Goal: Task Accomplishment & Management: Manage account settings

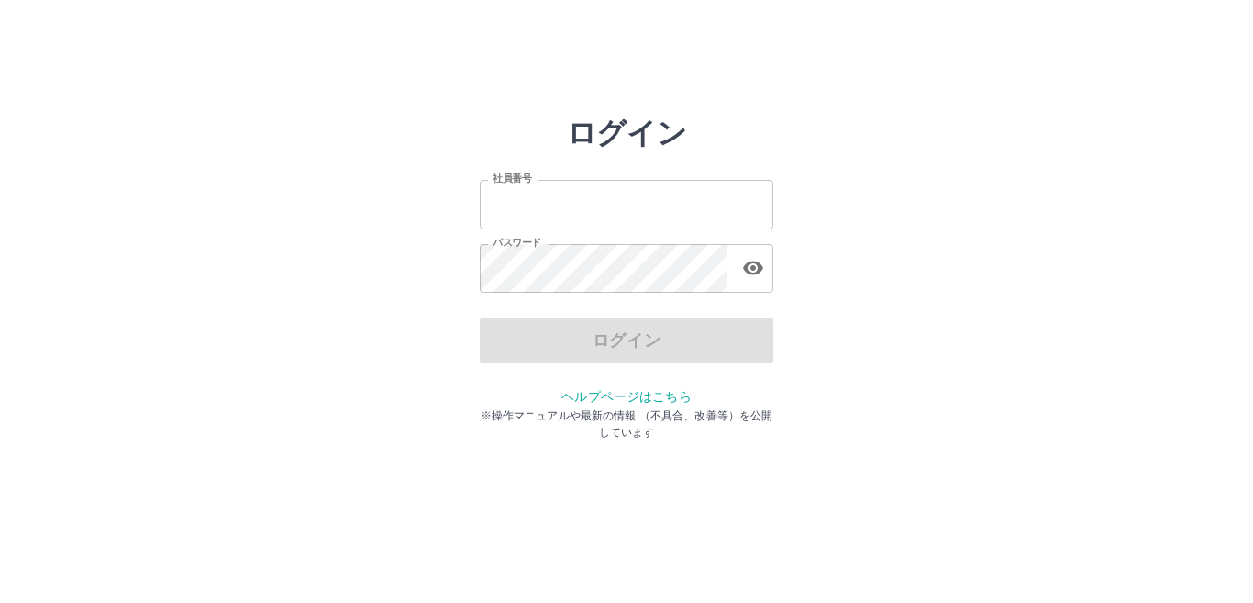
type input "*******"
click at [572, 350] on div "ログイン" at bounding box center [627, 340] width 294 height 46
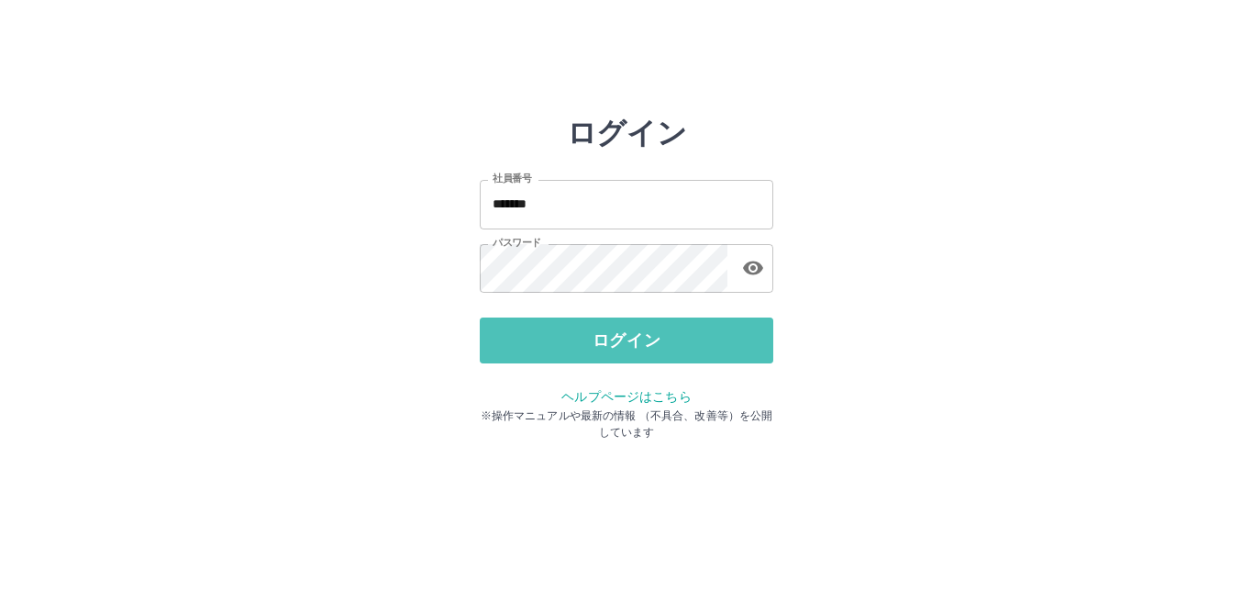
click at [572, 350] on button "ログイン" at bounding box center [627, 340] width 294 height 46
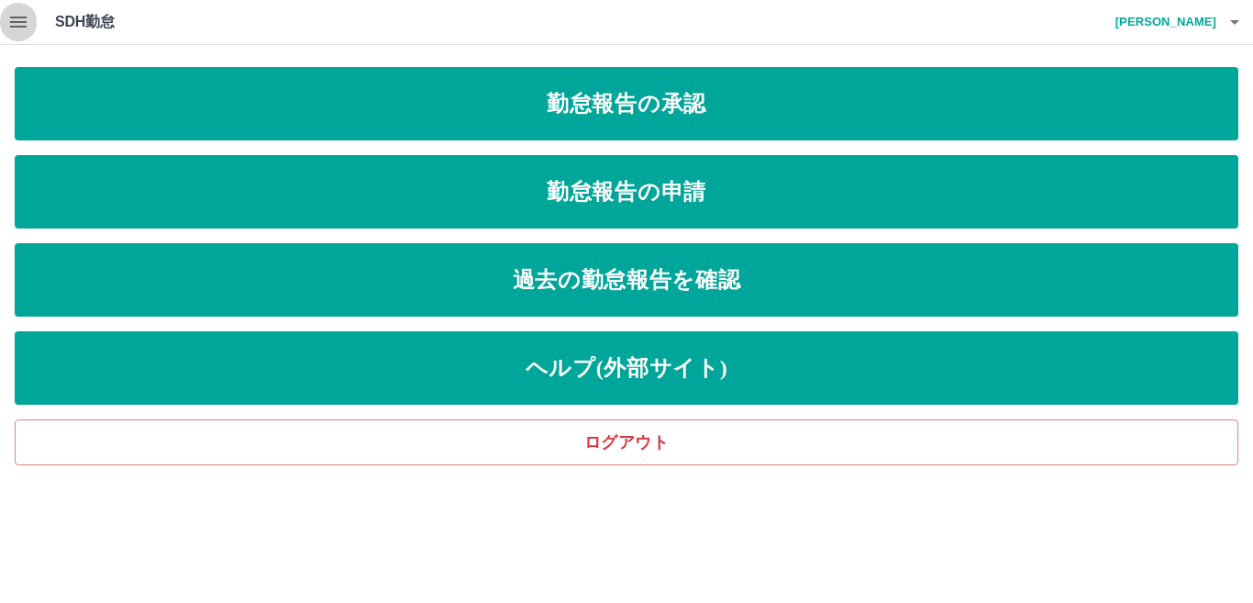
click at [12, 23] on icon "button" at bounding box center [18, 22] width 17 height 11
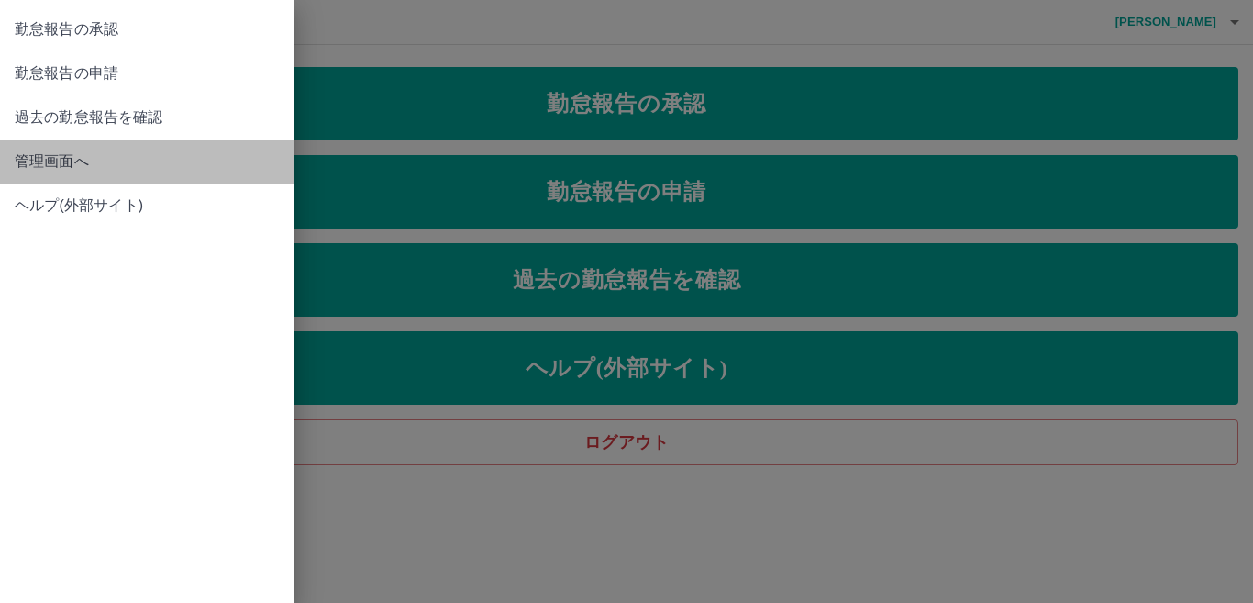
click at [52, 162] on span "管理画面へ" at bounding box center [147, 161] width 264 height 22
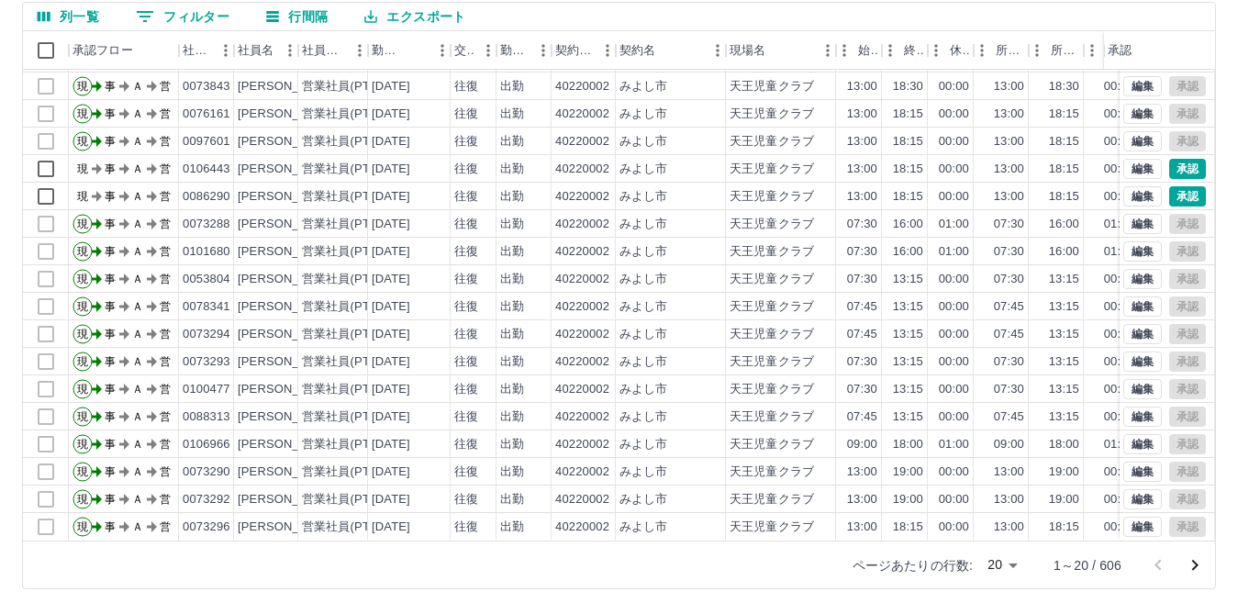
scroll to position [172, 0]
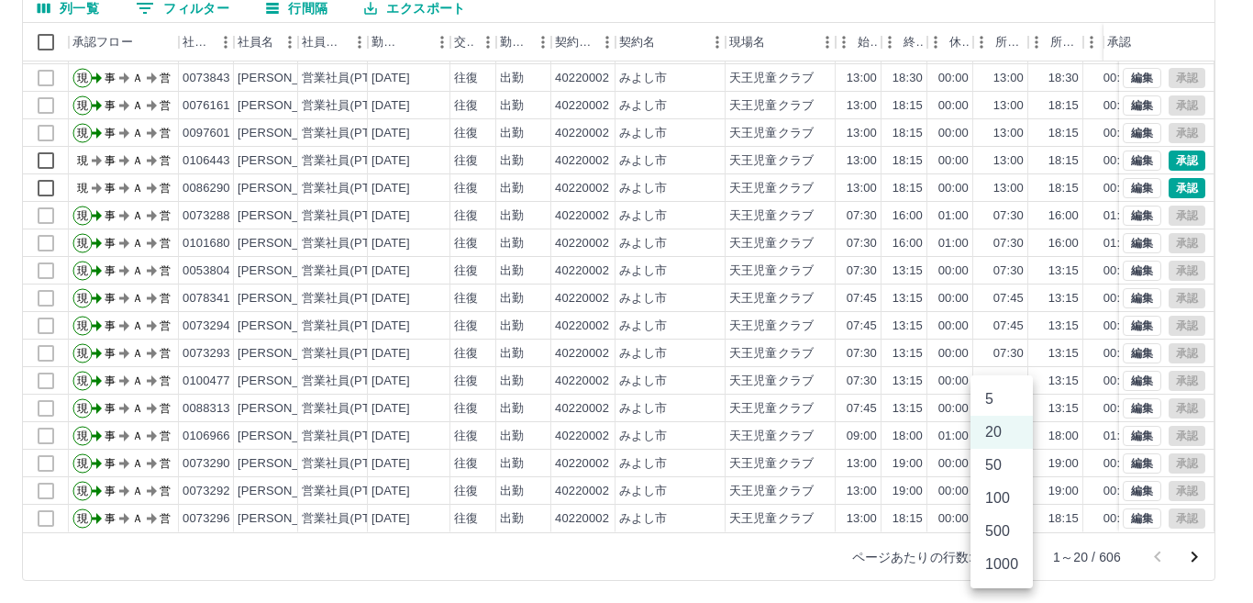
click at [1012, 561] on body "SDH勤怠 [PERSON_NAME] 勤務実績承認 前月 [DATE] 次月 今月 月選択 承認モード 削除モード 一括承認 列一覧 0 フィルター 行間隔…" at bounding box center [626, 215] width 1253 height 775
click at [997, 530] on li "500" at bounding box center [1002, 531] width 62 height 33
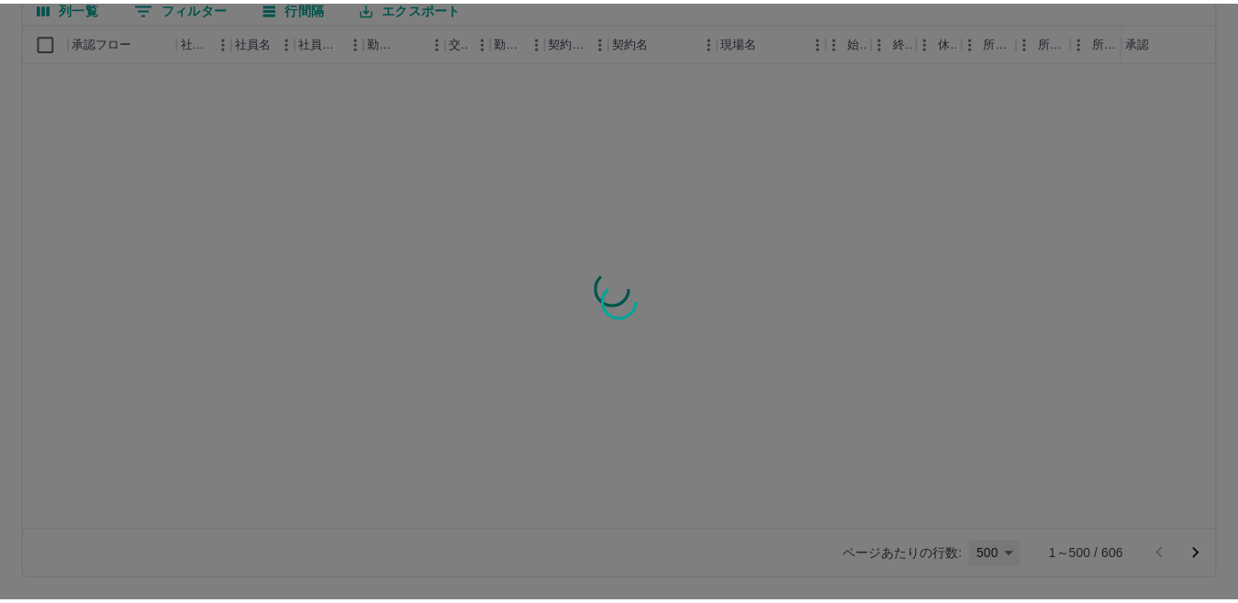
scroll to position [0, 0]
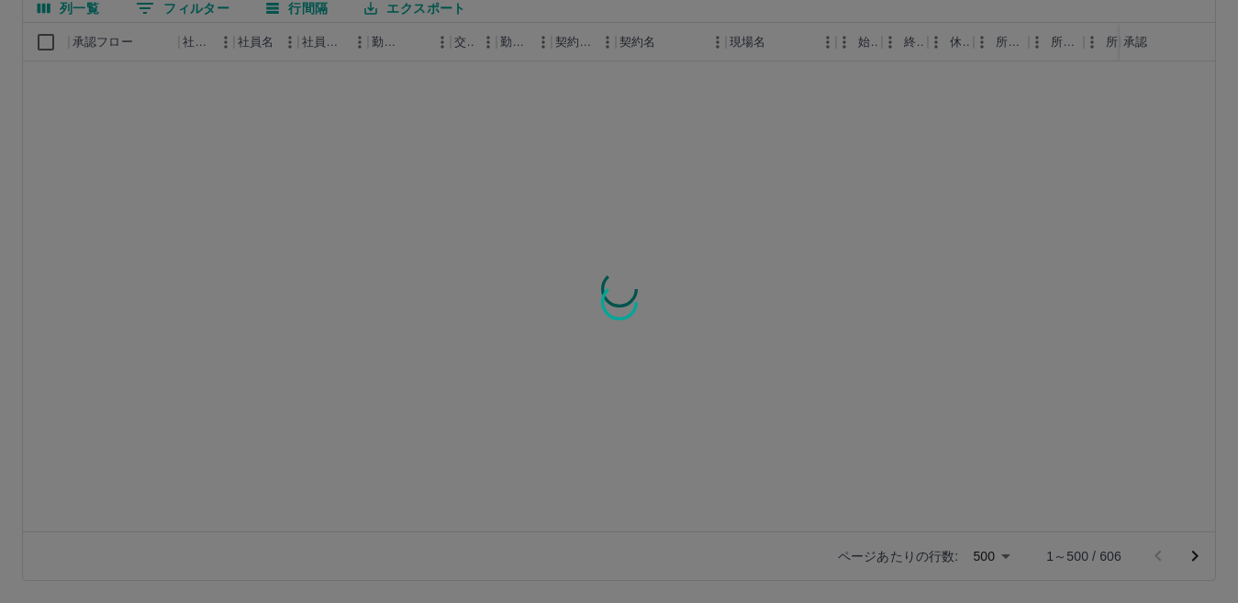
click at [1009, 563] on div at bounding box center [619, 301] width 1238 height 603
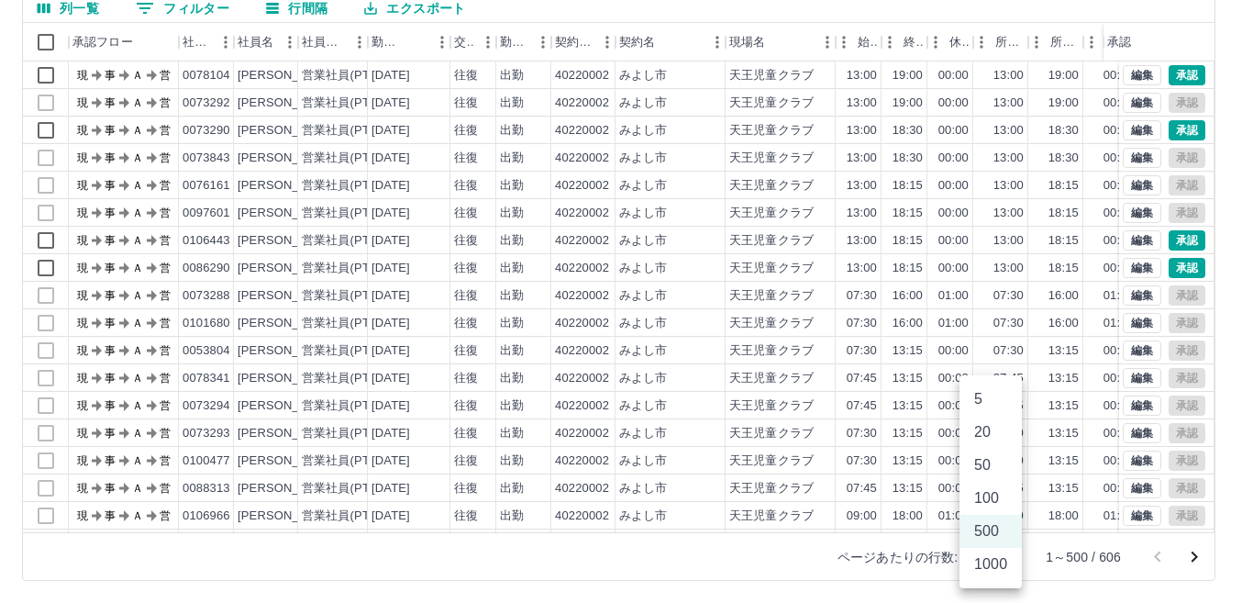
click at [1004, 560] on body "SDH勤怠 [PERSON_NAME] 勤務実績承認 前月 [DATE] 次月 今月 月選択 承認モード 削除モード 一括承認 列一覧 フィルター 行間隔 エ…" at bounding box center [626, 215] width 1253 height 775
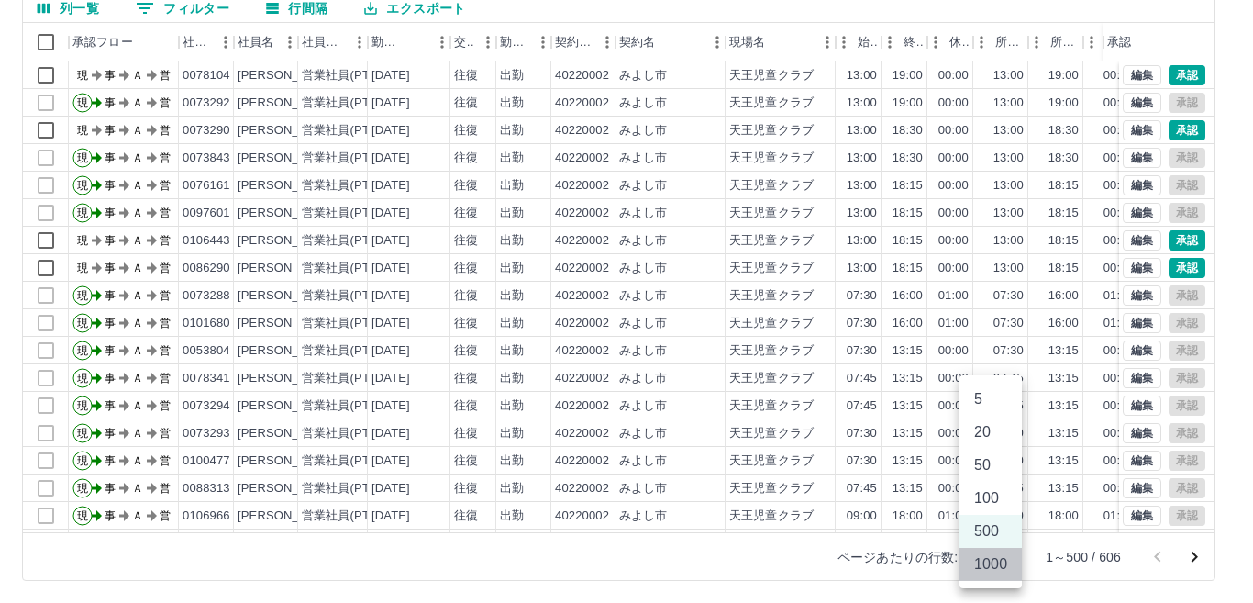
click at [996, 566] on li "1000" at bounding box center [991, 564] width 62 height 33
type input "****"
